Goal: Task Accomplishment & Management: Complete application form

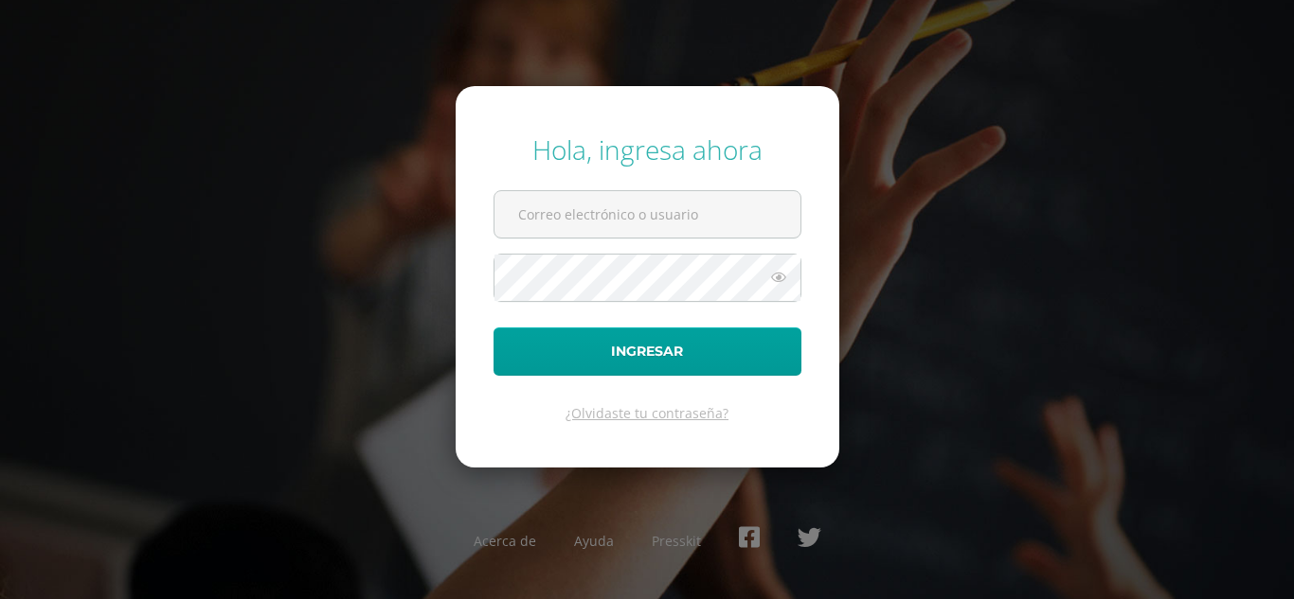
type input "2024962"
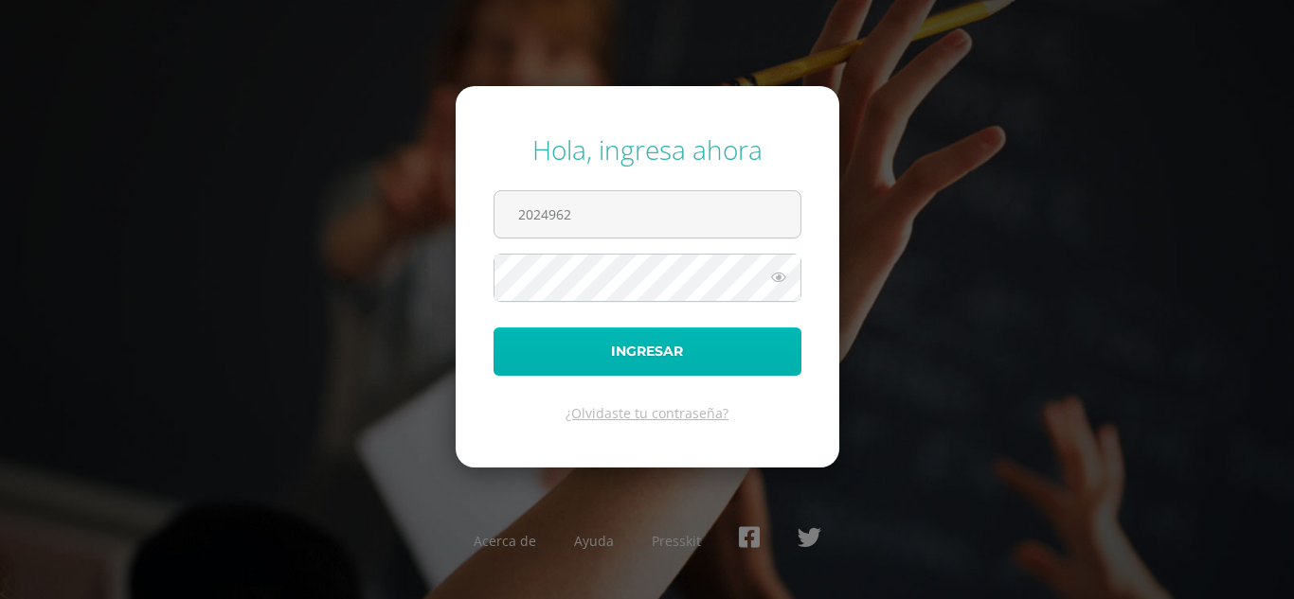
click at [668, 337] on button "Ingresar" at bounding box center [647, 352] width 308 height 48
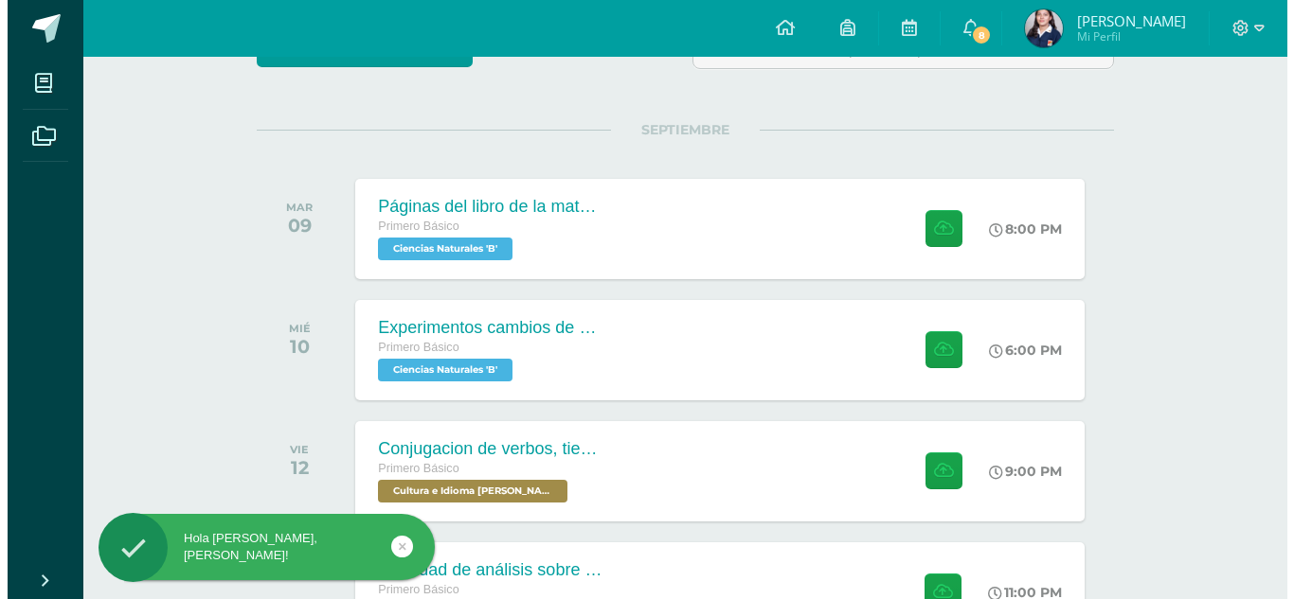
scroll to position [198, 0]
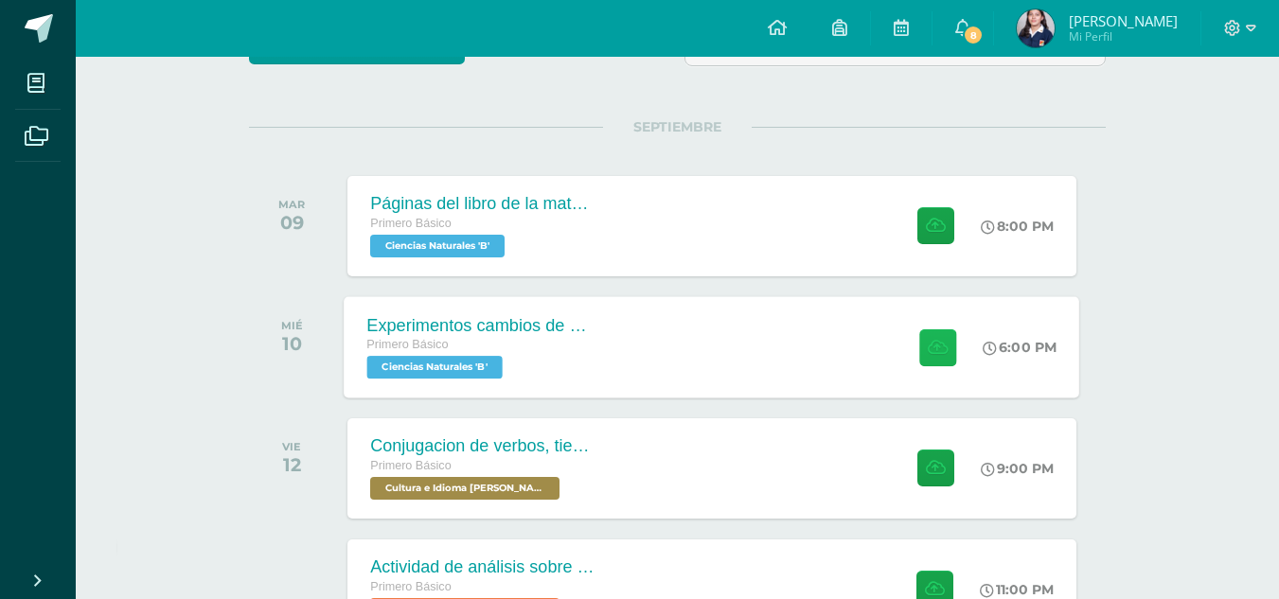
click at [954, 348] on button at bounding box center [937, 347] width 37 height 37
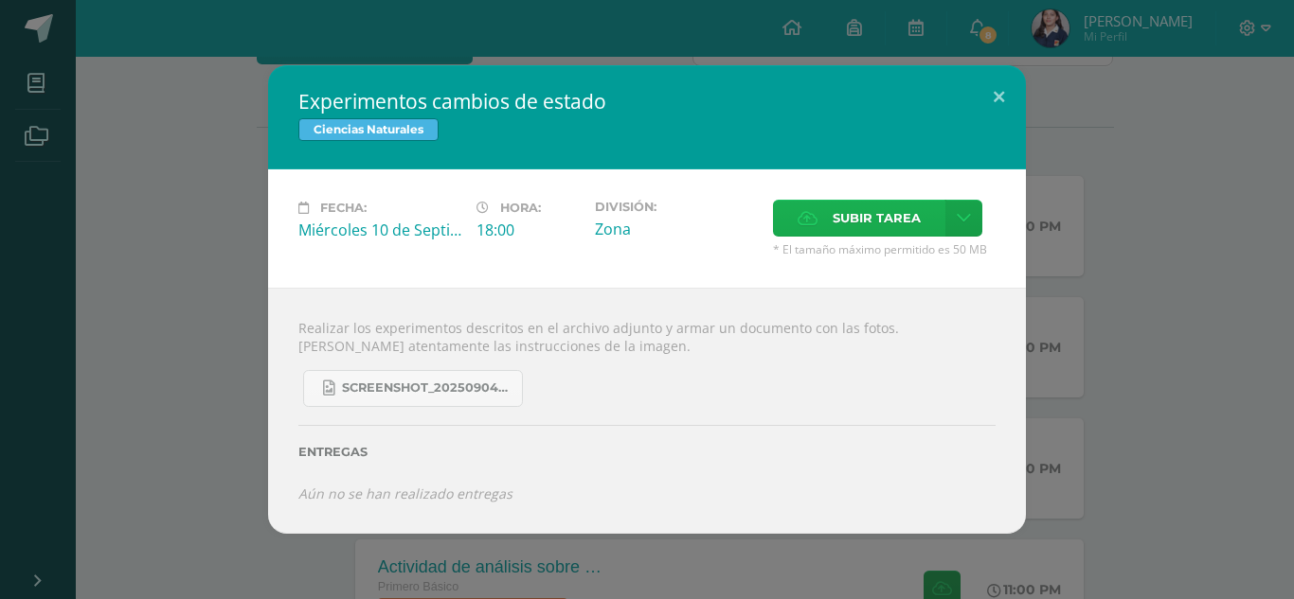
click at [910, 217] on span "Subir tarea" at bounding box center [876, 218] width 88 height 35
click at [0, 0] on input "Subir tarea" at bounding box center [0, 0] width 0 height 0
click at [964, 212] on icon at bounding box center [963, 218] width 14 height 16
click at [900, 254] on span "Subir enlace" at bounding box center [883, 259] width 80 height 18
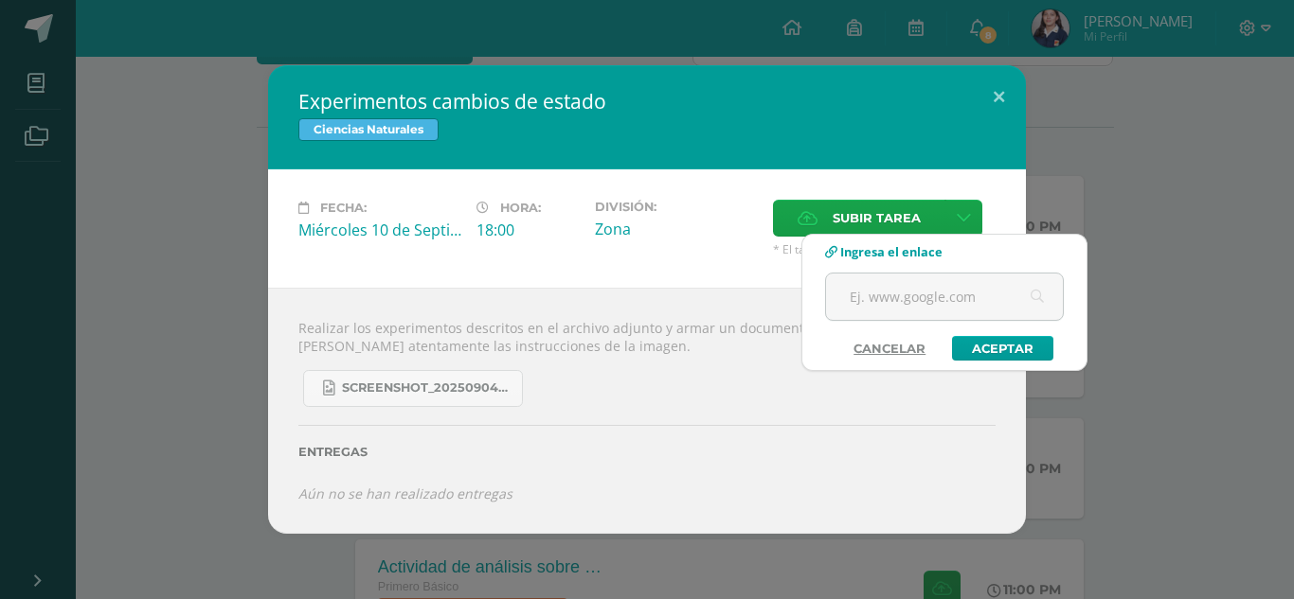
drag, startPoint x: 916, startPoint y: 287, endPoint x: 802, endPoint y: 442, distance: 192.4
click at [802, 442] on div "Entregas" at bounding box center [646, 446] width 697 height 78
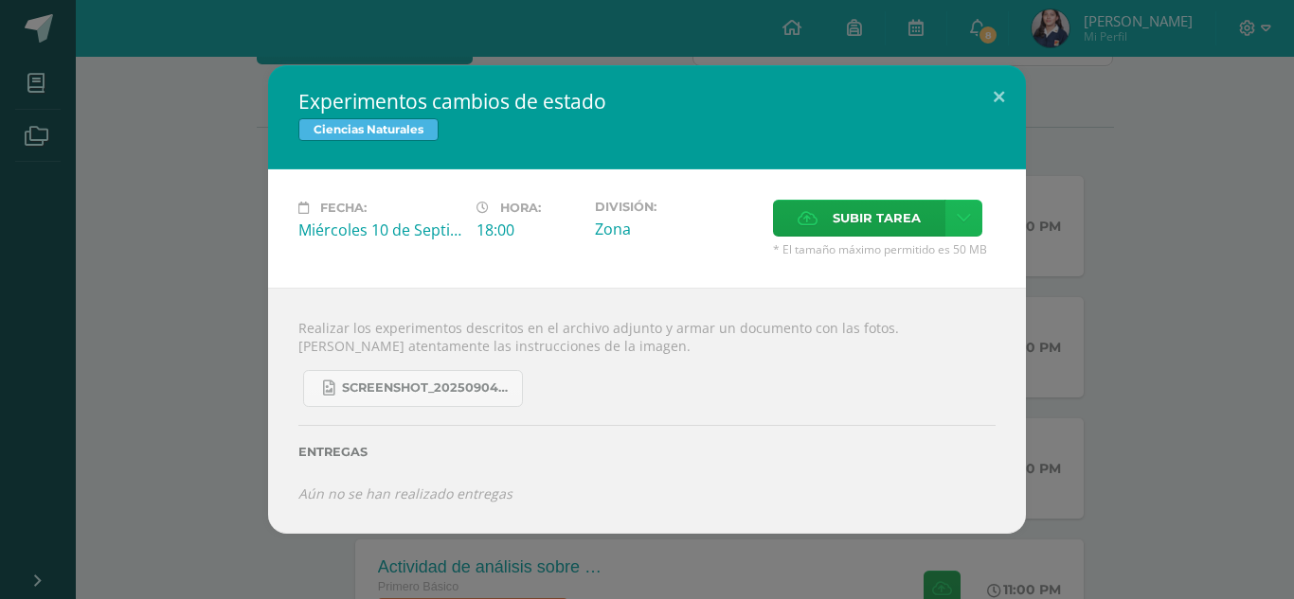
click at [953, 215] on link at bounding box center [963, 218] width 37 height 37
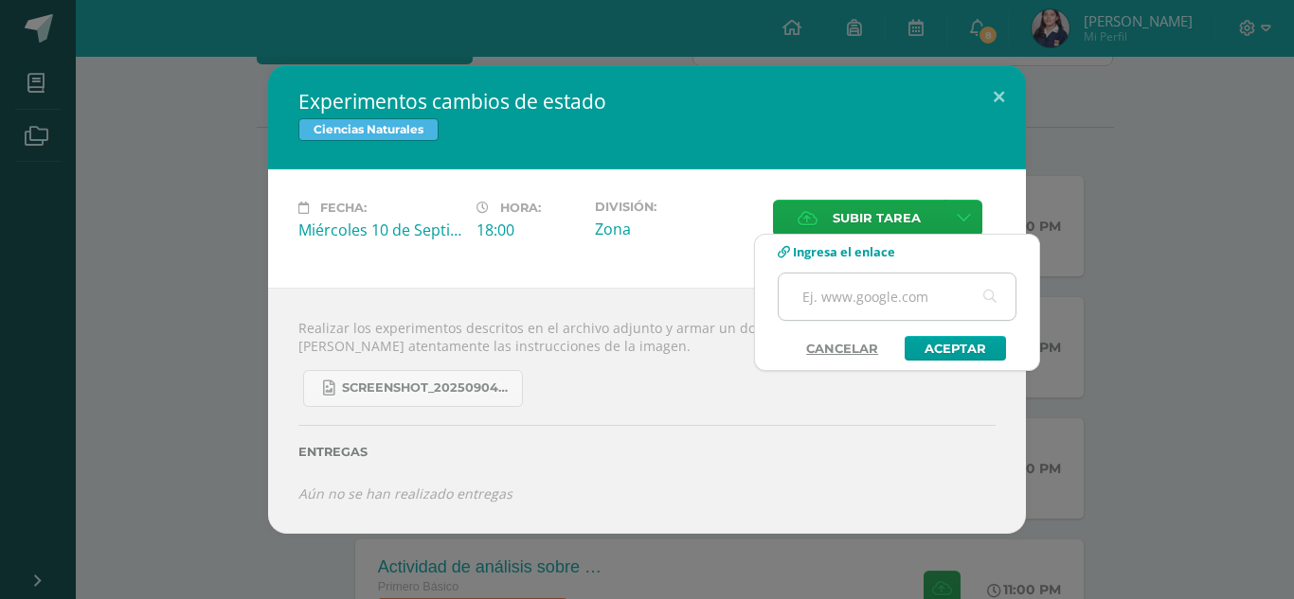
click at [846, 300] on input "text" at bounding box center [896, 297] width 237 height 46
click at [845, 259] on span "Ingresa el enlace" at bounding box center [844, 251] width 102 height 17
click at [830, 249] on span "Ingresa el enlace" at bounding box center [844, 251] width 102 height 17
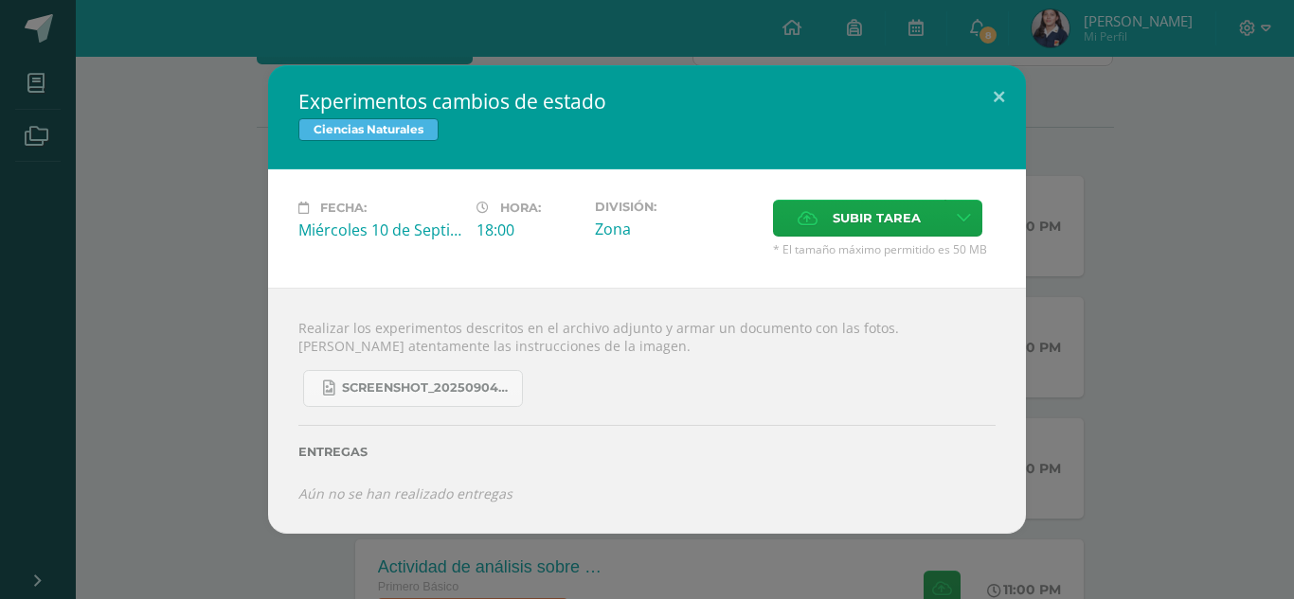
click at [933, 168] on div "Experimentos cambios de estado Ciencias Naturales" at bounding box center [647, 117] width 758 height 104
click at [861, 205] on span "Subir tarea" at bounding box center [876, 218] width 88 height 35
click at [0, 0] on input "Subir tarea" at bounding box center [0, 0] width 0 height 0
click at [897, 222] on span "Subir tarea" at bounding box center [876, 218] width 88 height 35
click at [0, 0] on input "Subir tarea" at bounding box center [0, 0] width 0 height 0
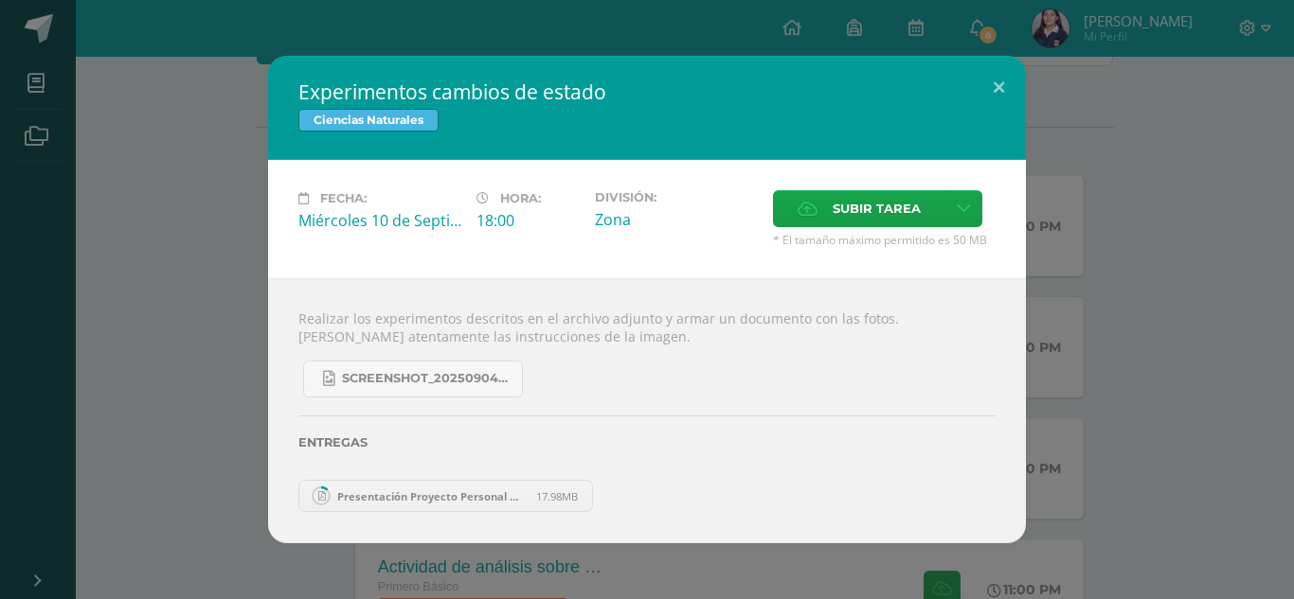
click at [1160, 118] on div "Experimentos cambios de estado Ciencias Naturales Fecha: [DATE] Hora: 18:00 Div…" at bounding box center [647, 300] width 1278 height 488
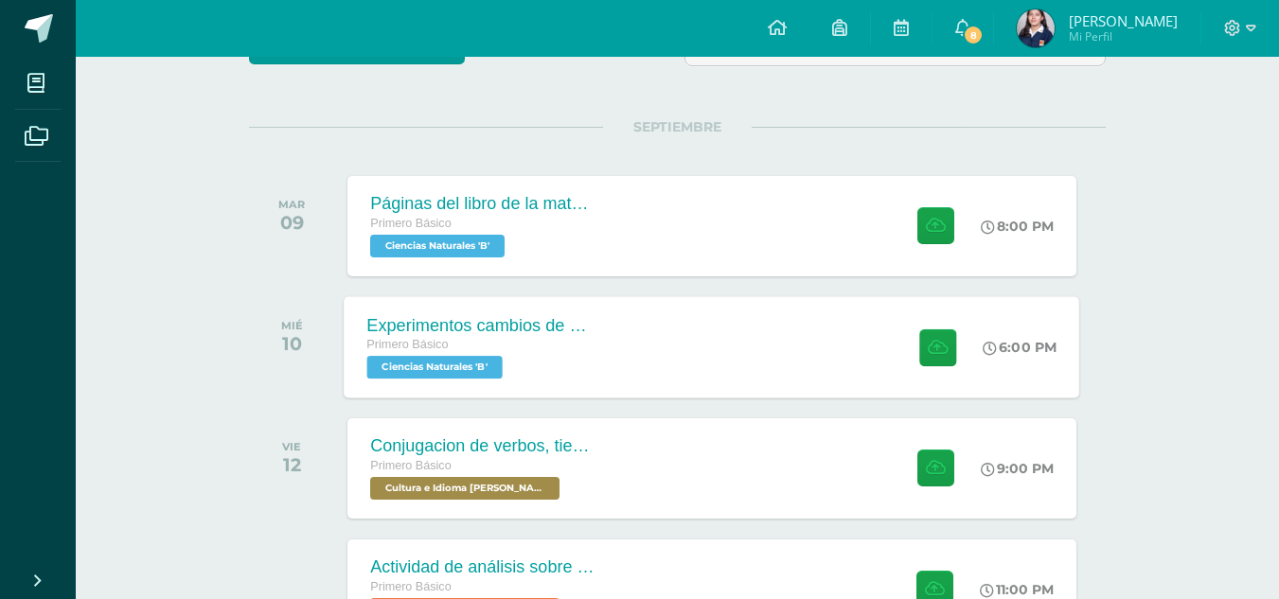
click at [728, 343] on div "Experimentos cambios de estado Primero Básico Ciencias Naturales 'B' 6:00 PM Ex…" at bounding box center [713, 346] width 736 height 101
